Goal: Information Seeking & Learning: Learn about a topic

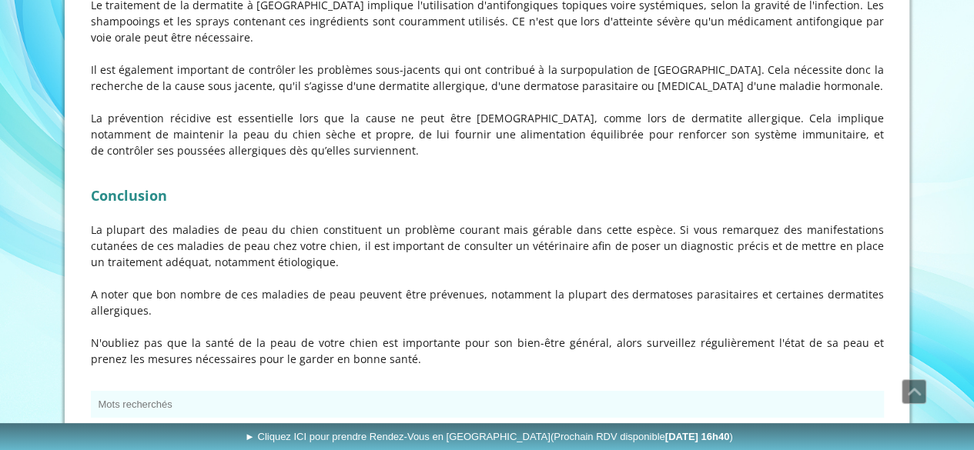
scroll to position [5530, 0]
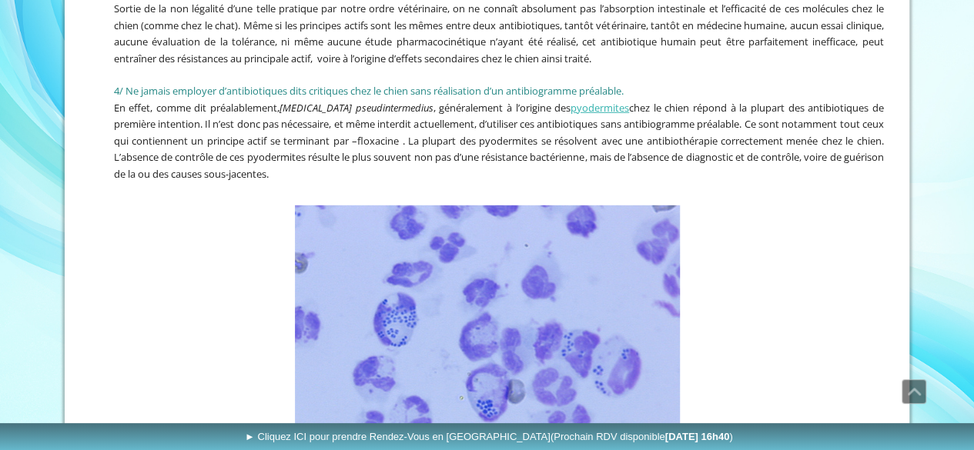
scroll to position [2177, 0]
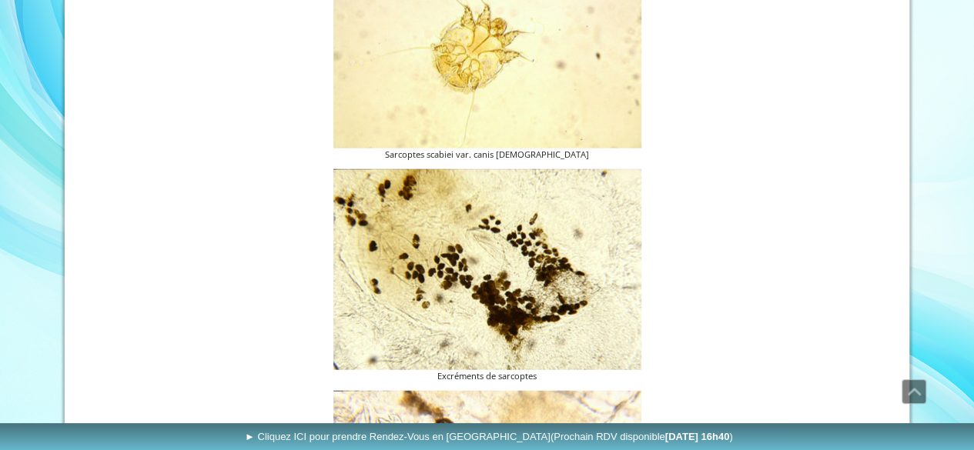
scroll to position [1786, 0]
